Goal: Find specific page/section: Find specific page/section

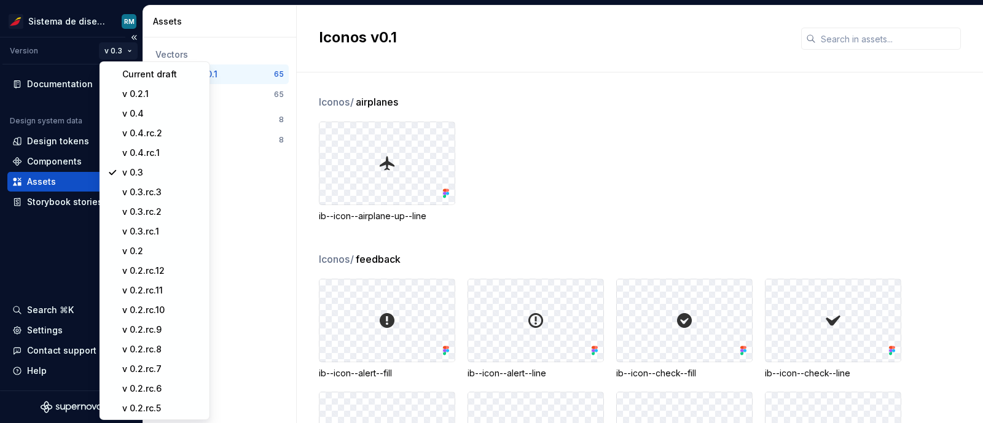
click at [122, 50] on html "Sistema de diseño Iberia RM Version v 0.3 Documentation Design system data Desi…" at bounding box center [491, 211] width 983 height 423
click at [141, 248] on div "v 0.2" at bounding box center [162, 251] width 80 height 12
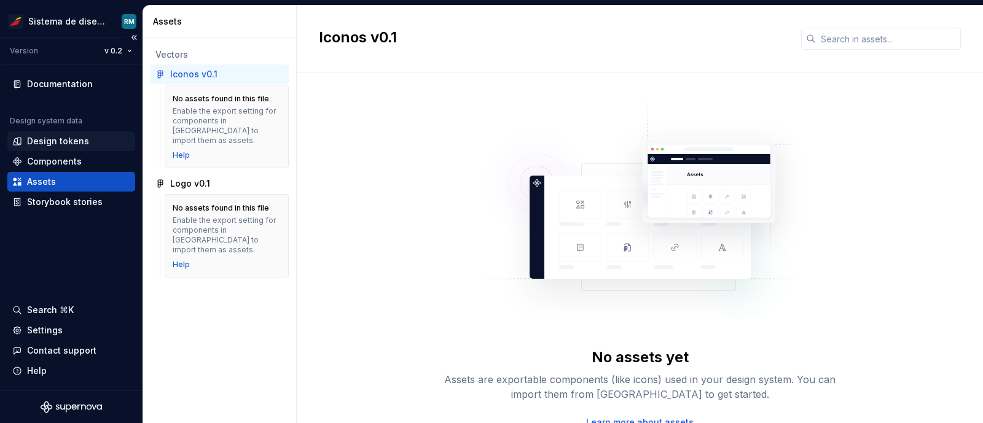
click at [61, 139] on div "Design tokens" at bounding box center [58, 141] width 62 height 12
